Goal: Obtain resource: Download file/media

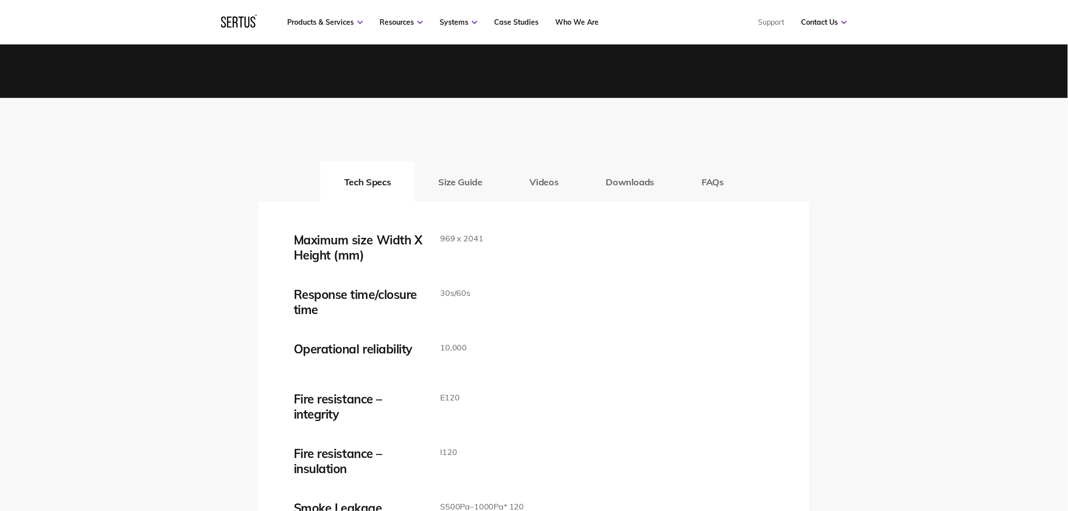
scroll to position [1571, 0]
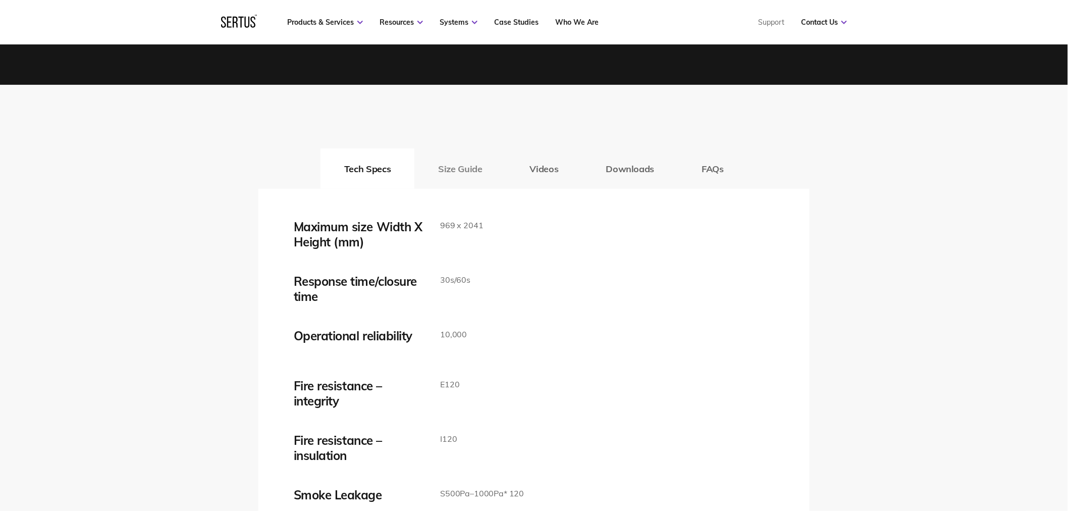
click at [440, 171] on button "Size Guide" at bounding box center [459, 168] width 91 height 40
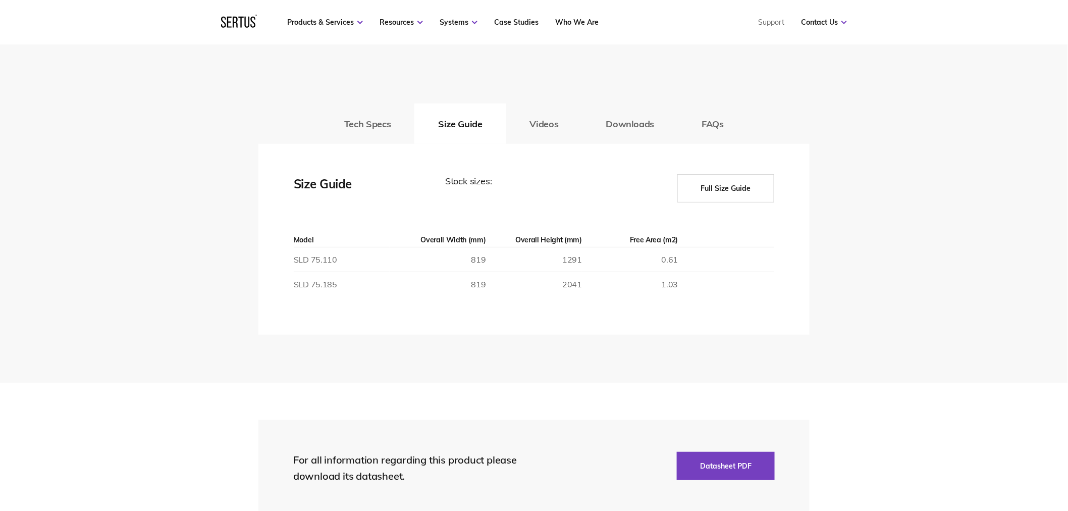
scroll to position [1627, 0]
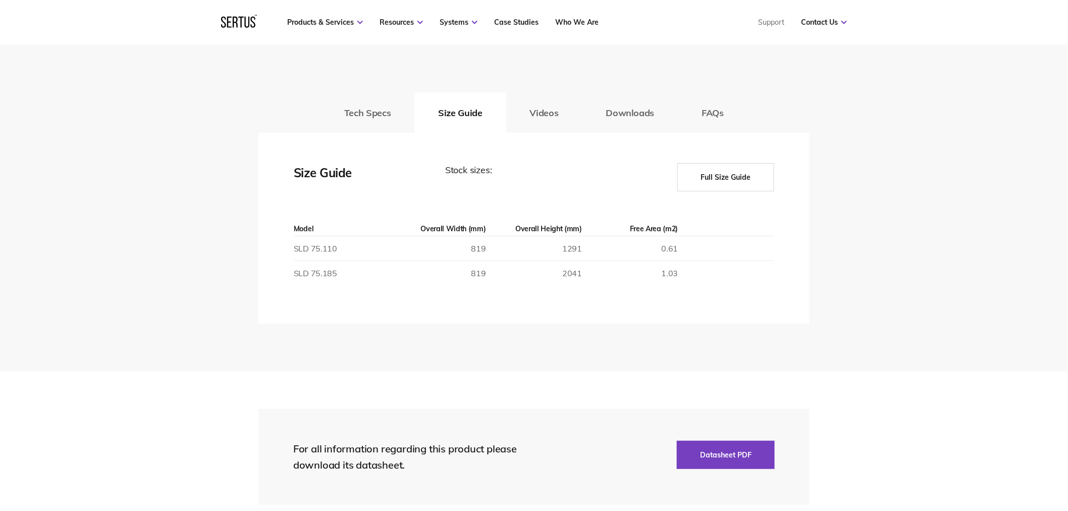
click at [722, 175] on button "Full Size Guide" at bounding box center [726, 177] width 97 height 28
click at [724, 173] on button "Full Size Guide" at bounding box center [726, 177] width 97 height 28
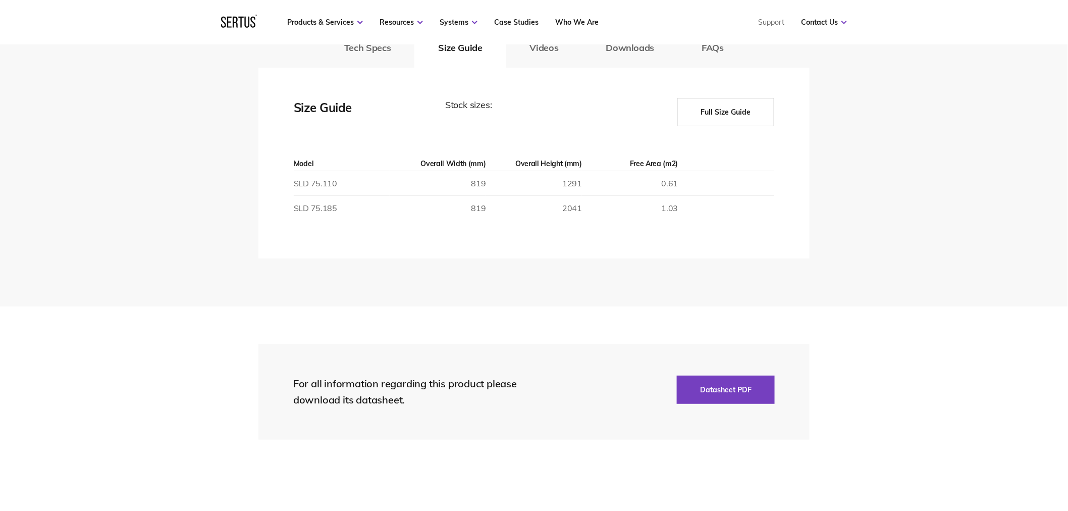
scroll to position [1571, 0]
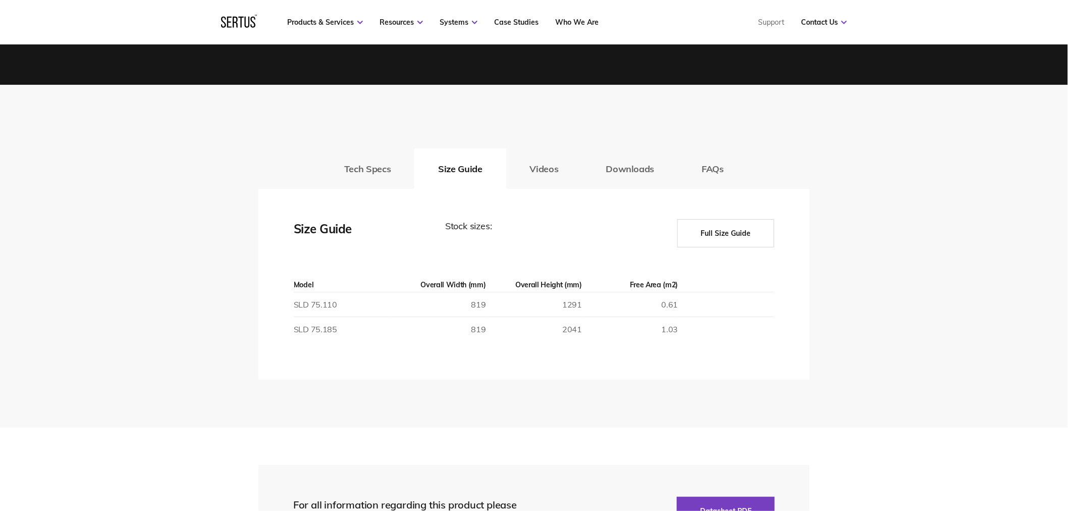
click at [728, 239] on button "Full Size Guide" at bounding box center [726, 233] width 97 height 28
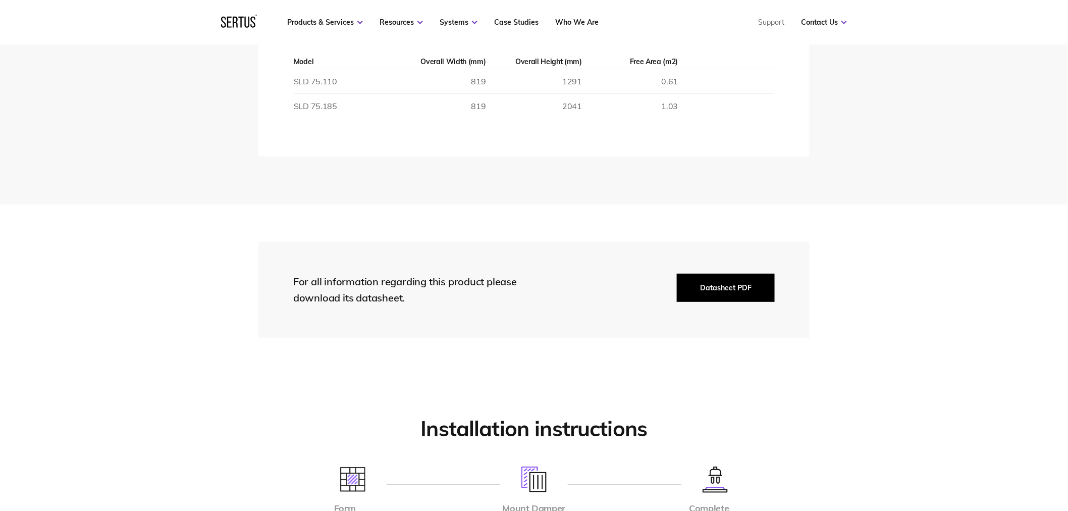
scroll to position [1515, 0]
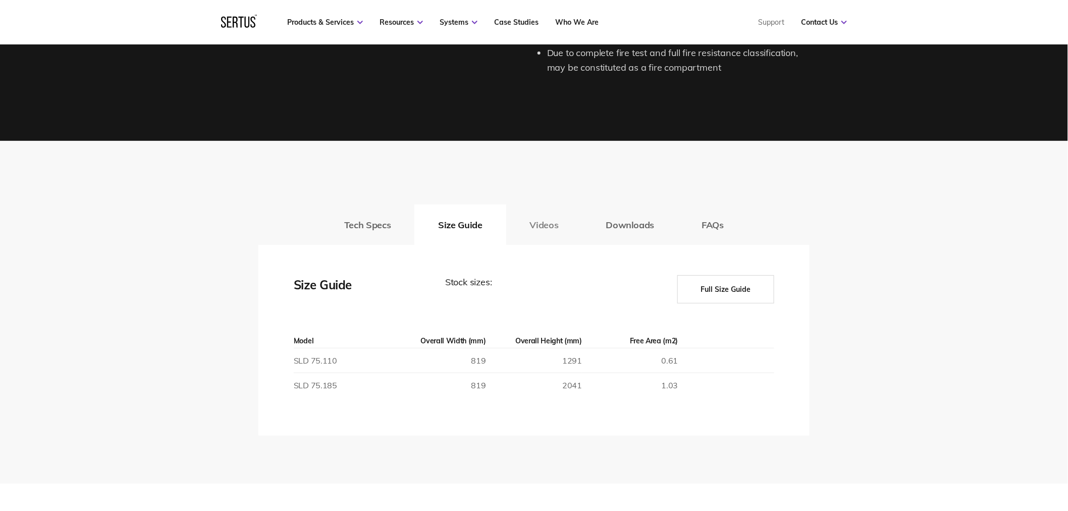
click at [531, 229] on button "Videos" at bounding box center [544, 224] width 76 height 40
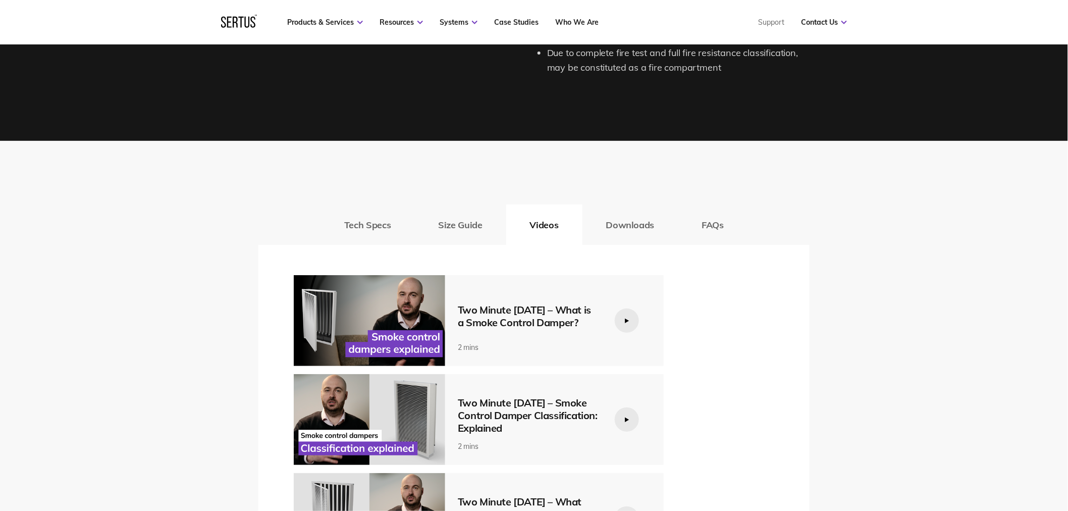
click at [619, 221] on button "Downloads" at bounding box center [631, 224] width 96 height 40
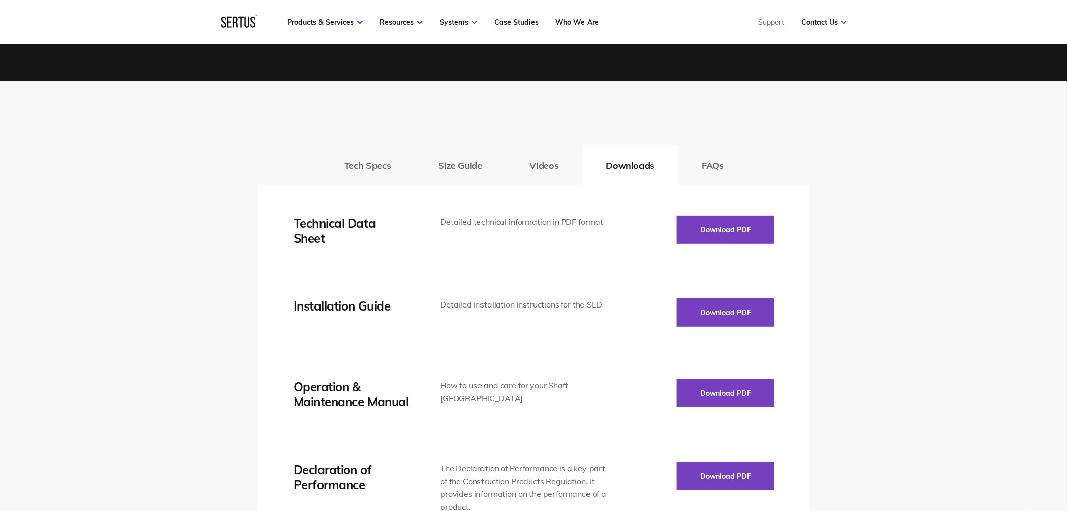
scroll to position [1571, 0]
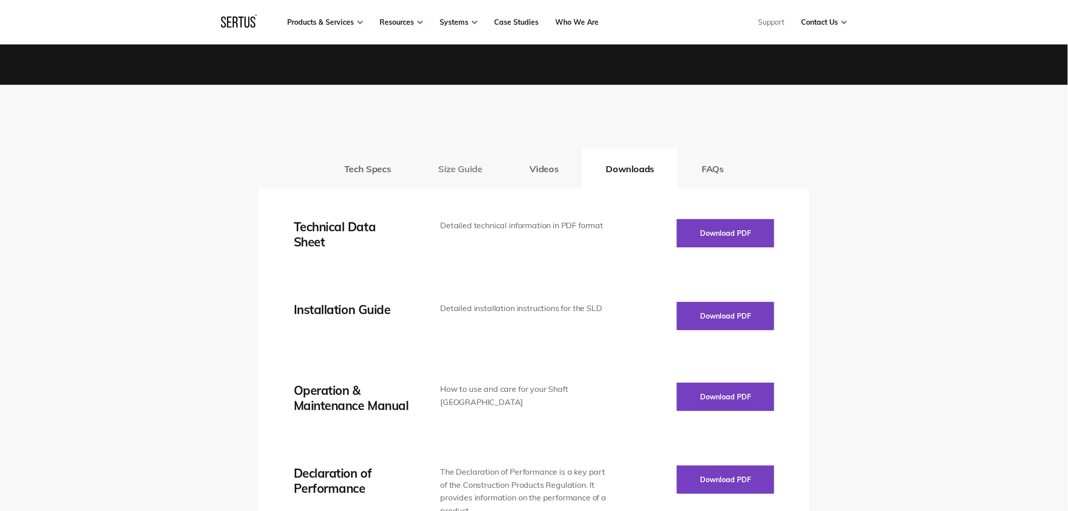
click at [471, 170] on button "Size Guide" at bounding box center [459, 168] width 91 height 40
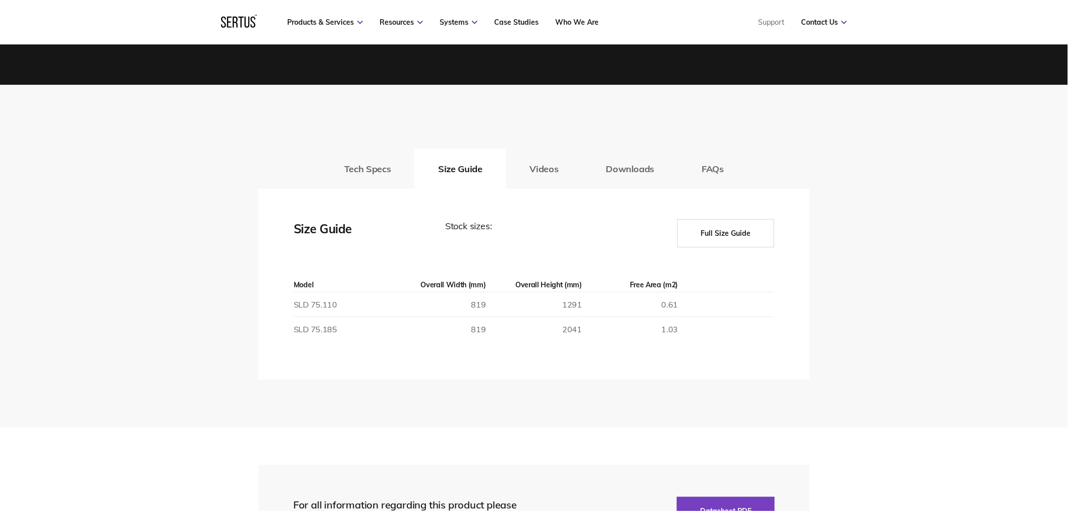
click at [726, 225] on button "Full Size Guide" at bounding box center [726, 233] width 97 height 28
click at [370, 170] on button "Tech Specs" at bounding box center [368, 168] width 94 height 40
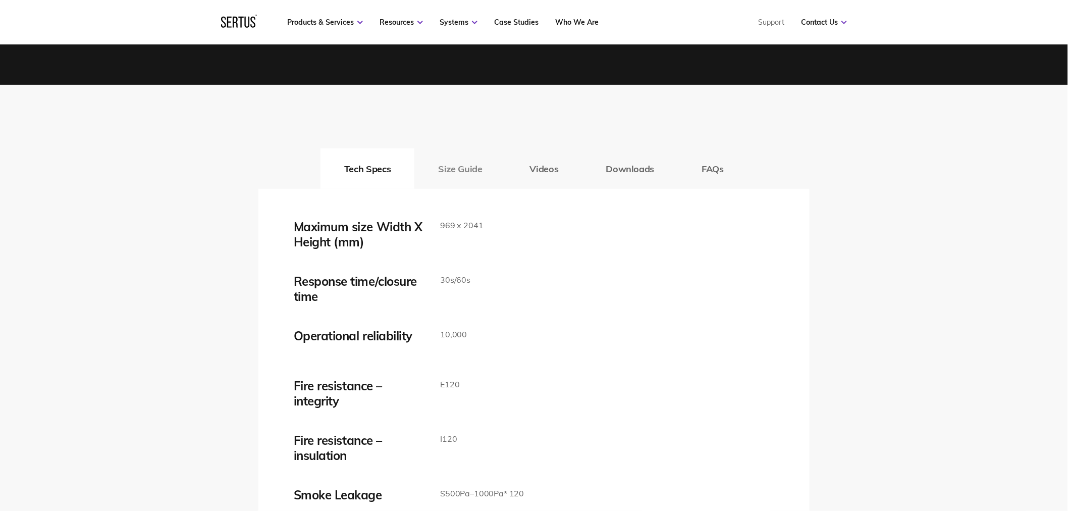
click at [473, 171] on button "Size Guide" at bounding box center [459, 168] width 91 height 40
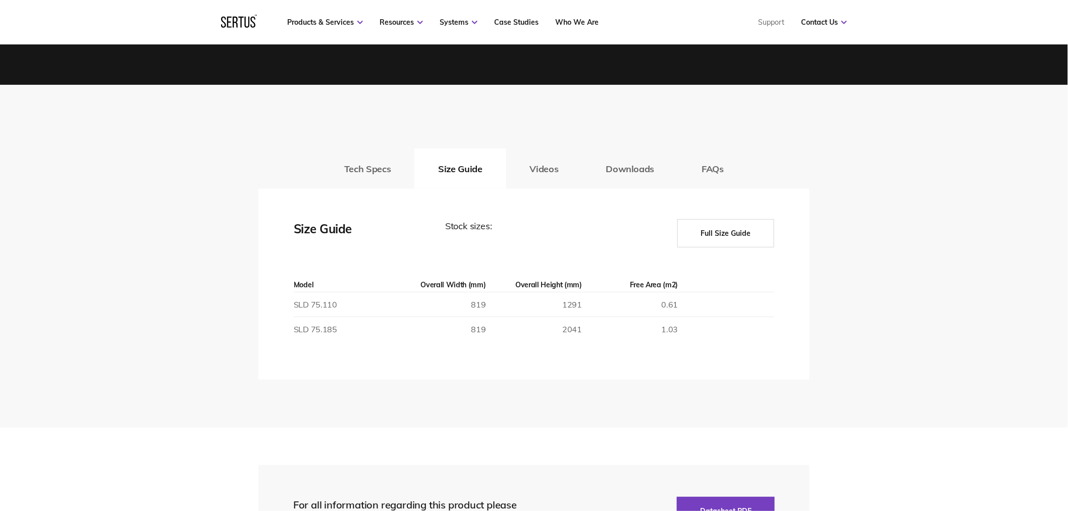
drag, startPoint x: 766, startPoint y: 229, endPoint x: 714, endPoint y: 228, distance: 52.5
click at [764, 230] on button "Full Size Guide" at bounding box center [726, 233] width 97 height 28
click at [713, 227] on button "Full Size Guide" at bounding box center [726, 233] width 97 height 28
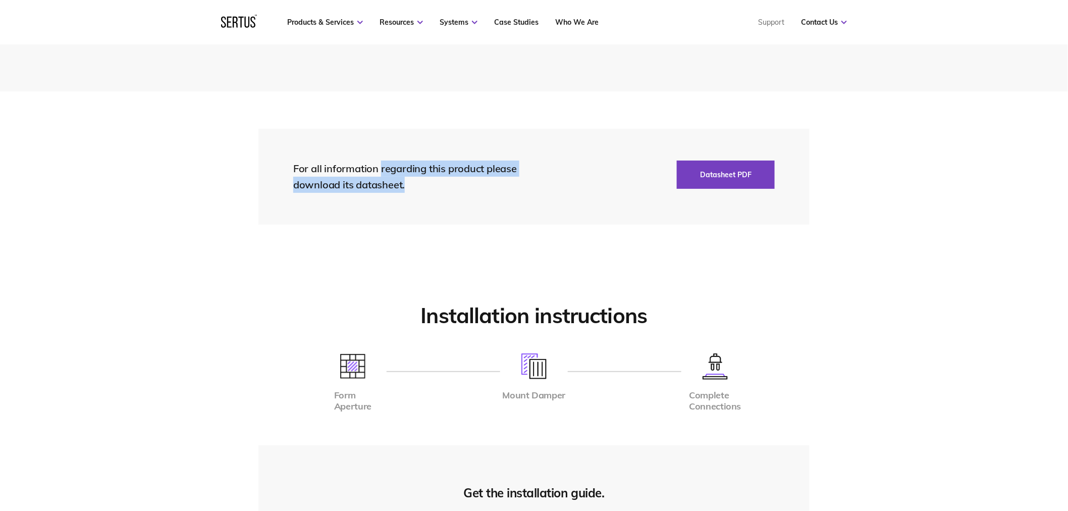
drag, startPoint x: 382, startPoint y: 167, endPoint x: 553, endPoint y: 190, distance: 173.2
click at [553, 189] on div "For all information regarding this product please download its datasheet." at bounding box center [429, 177] width 273 height 32
click at [553, 190] on div "For all information regarding this product please download its datasheet." at bounding box center [429, 177] width 273 height 32
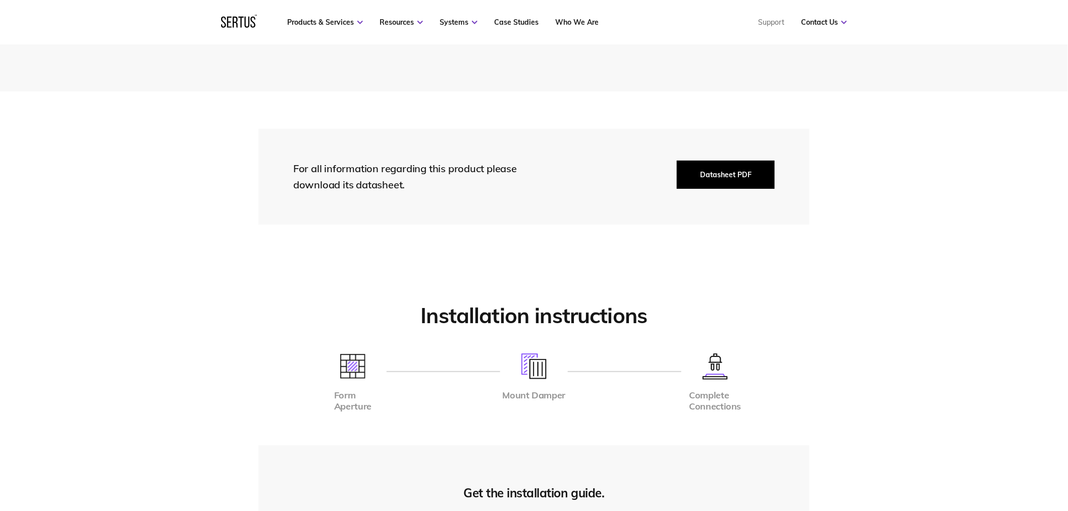
click at [714, 175] on button "Datasheet PDF" at bounding box center [726, 175] width 98 height 28
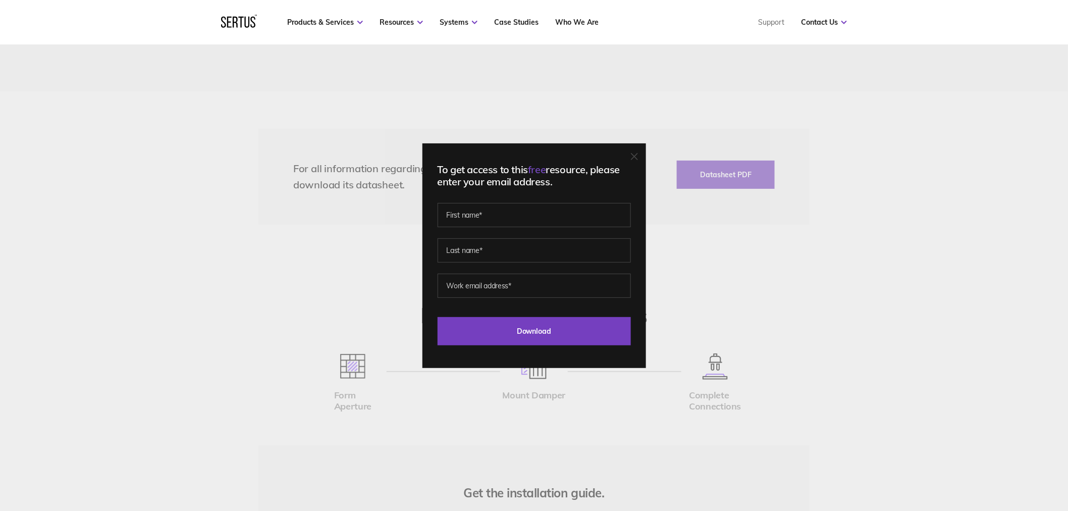
click at [638, 153] on icon at bounding box center [635, 156] width 6 height 6
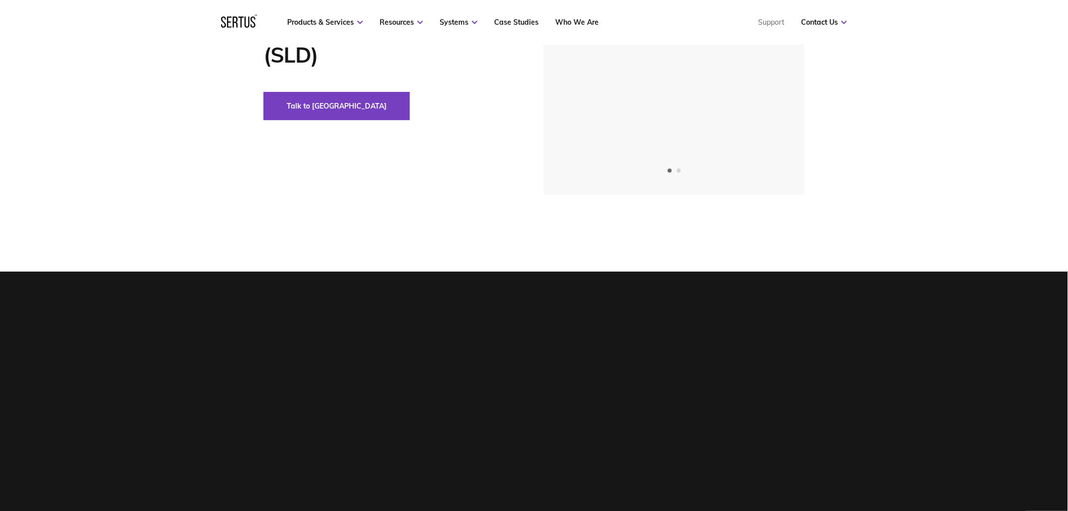
scroll to position [0, 0]
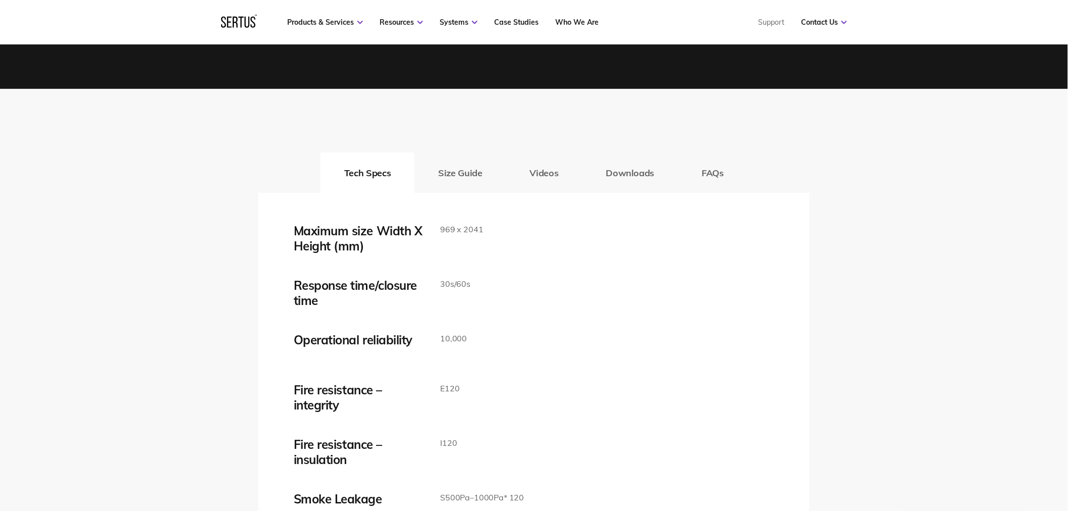
scroll to position [1571, 0]
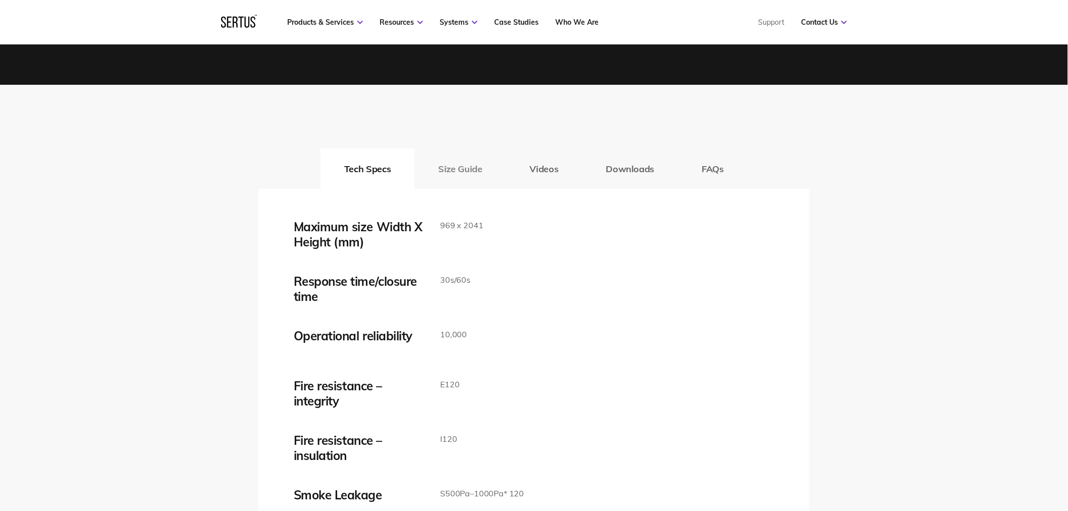
click at [475, 170] on button "Size Guide" at bounding box center [459, 168] width 91 height 40
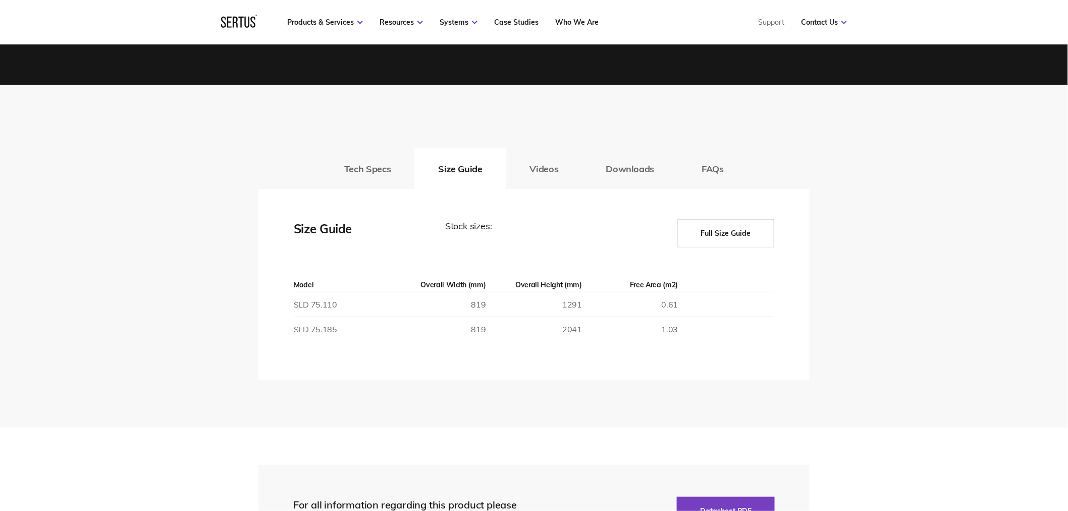
click at [730, 238] on button "Full Size Guide" at bounding box center [726, 233] width 97 height 28
click at [727, 239] on button "Full Size Guide" at bounding box center [726, 233] width 97 height 28
